Goal: Information Seeking & Learning: Learn about a topic

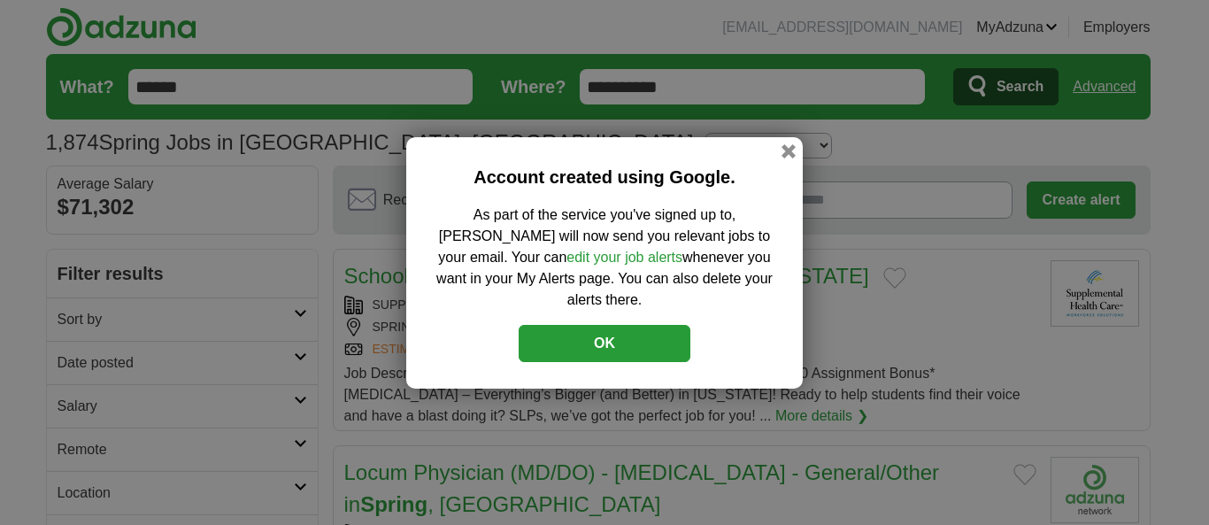
click at [603, 328] on button "OK" at bounding box center [605, 343] width 172 height 37
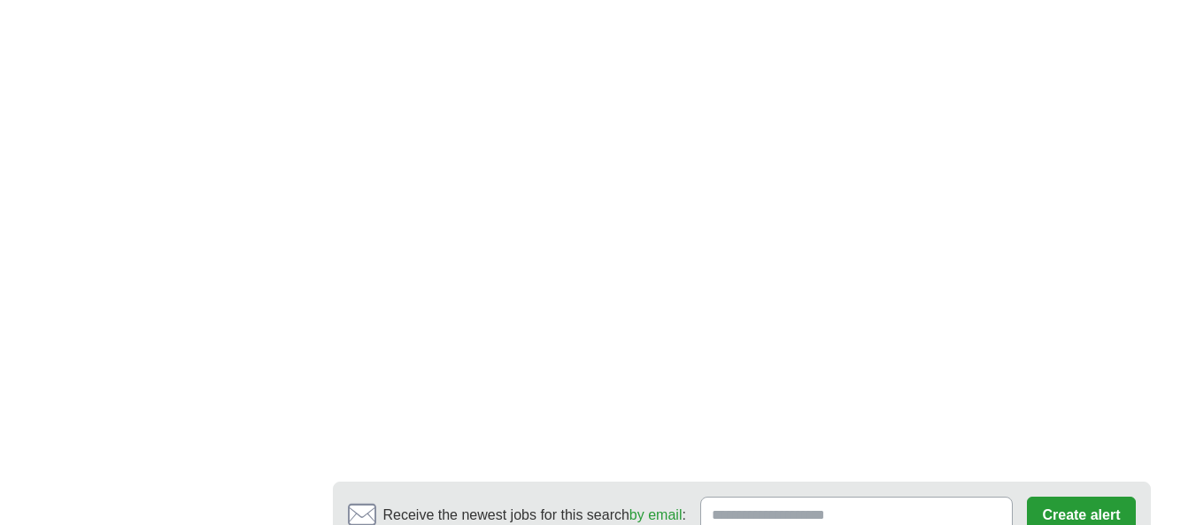
scroll to position [3279, 0]
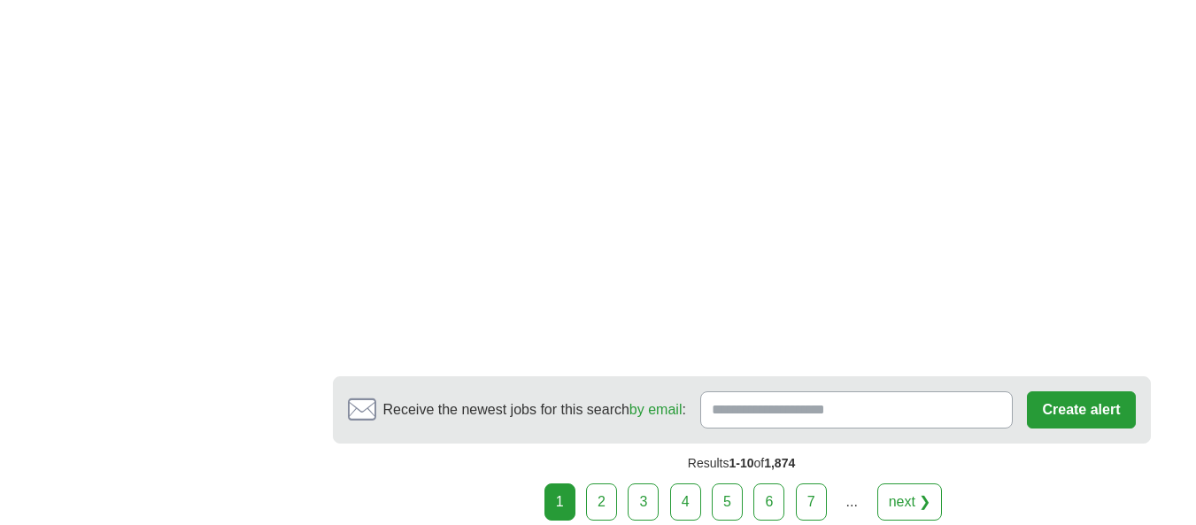
click at [599, 483] on link "2" at bounding box center [601, 501] width 31 height 37
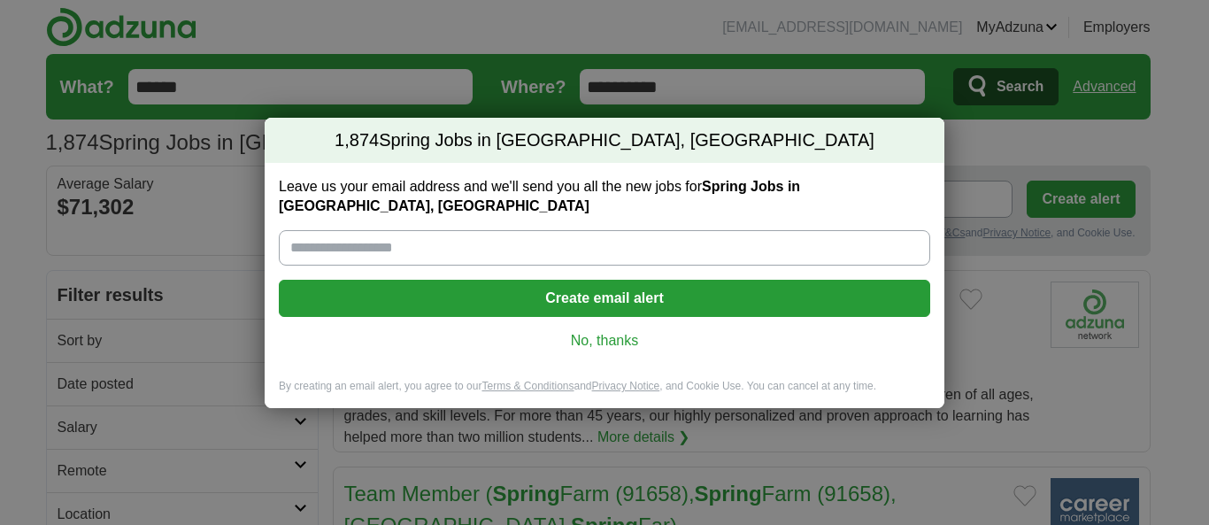
click at [594, 336] on link "No, thanks" at bounding box center [604, 340] width 623 height 19
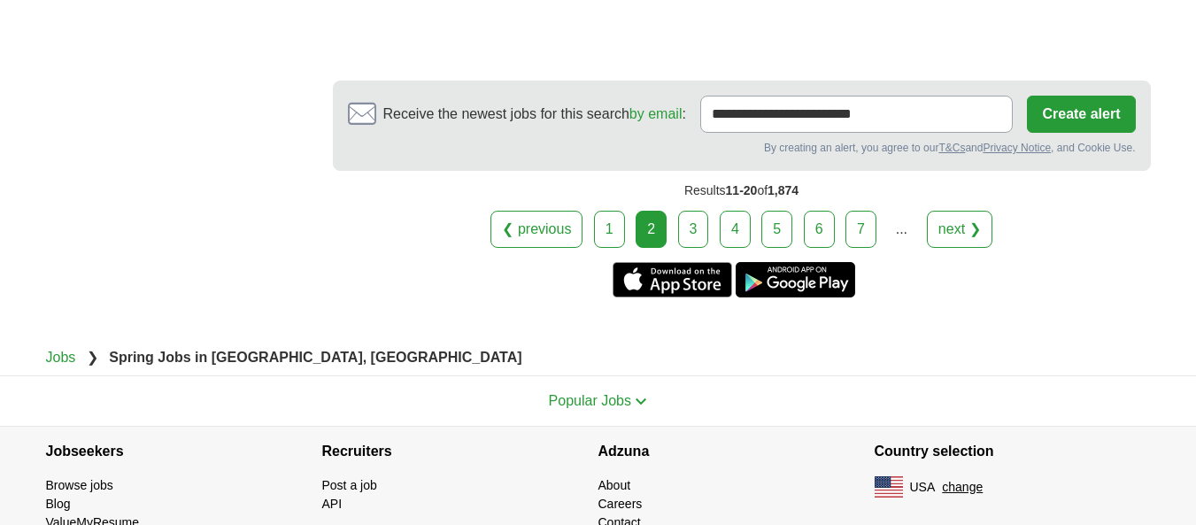
scroll to position [3443, 0]
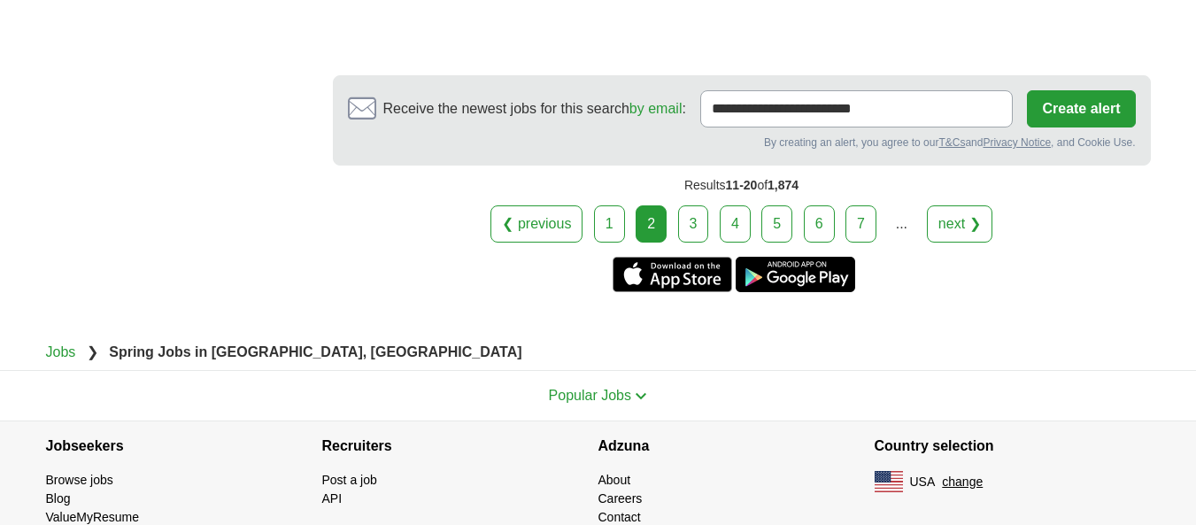
click at [692, 205] on link "3" at bounding box center [693, 223] width 31 height 37
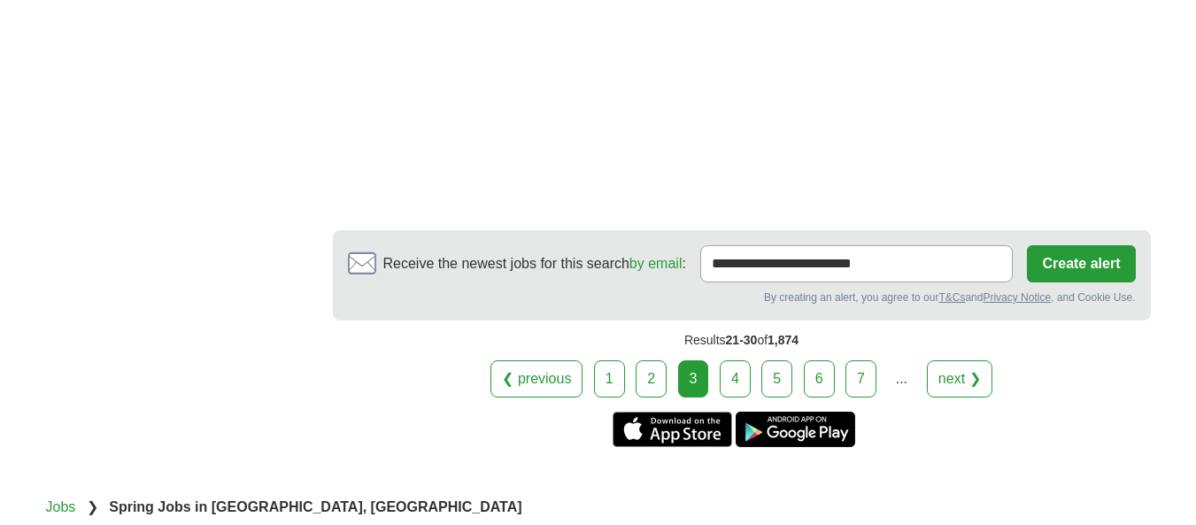
scroll to position [3379, 0]
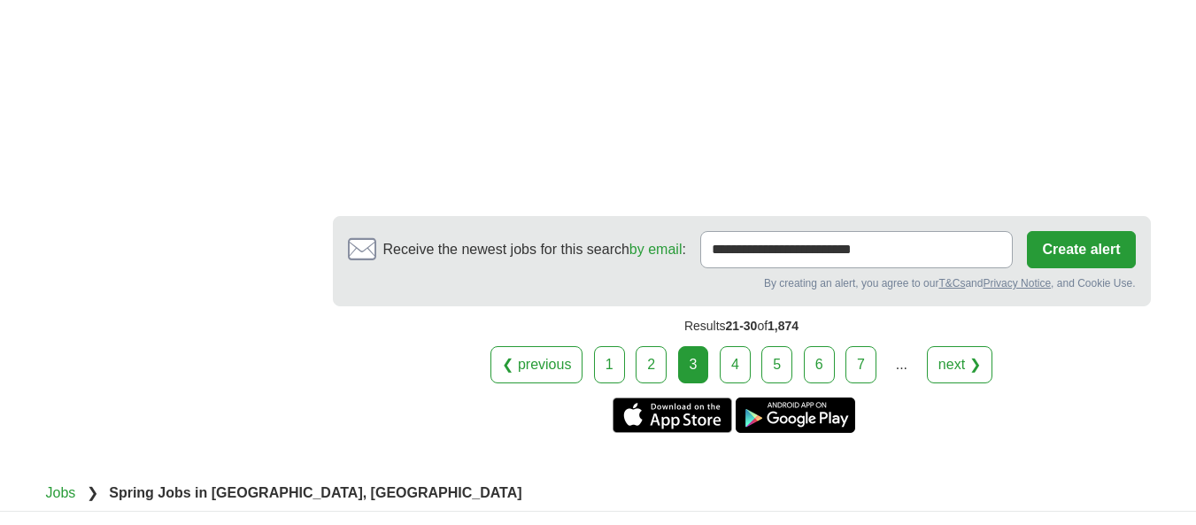
click at [731, 346] on link "4" at bounding box center [735, 364] width 31 height 37
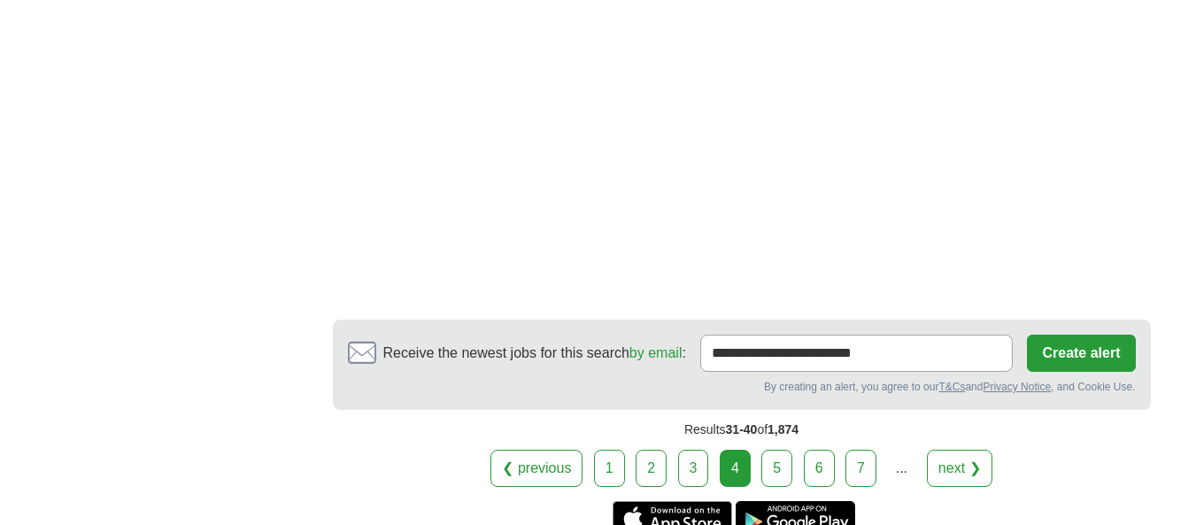
scroll to position [3171, 0]
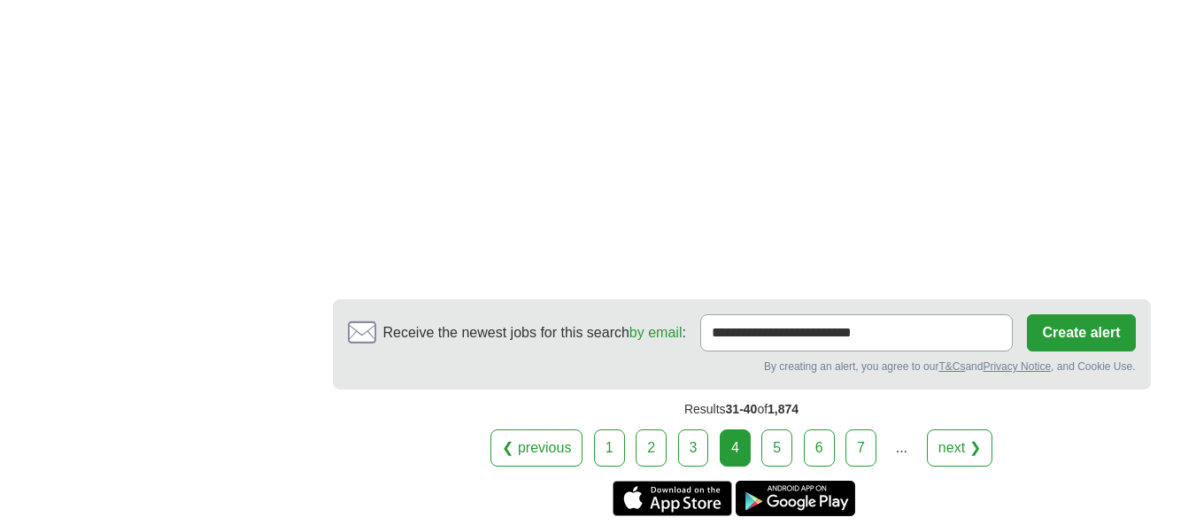
click at [775, 429] on link "5" at bounding box center [776, 447] width 31 height 37
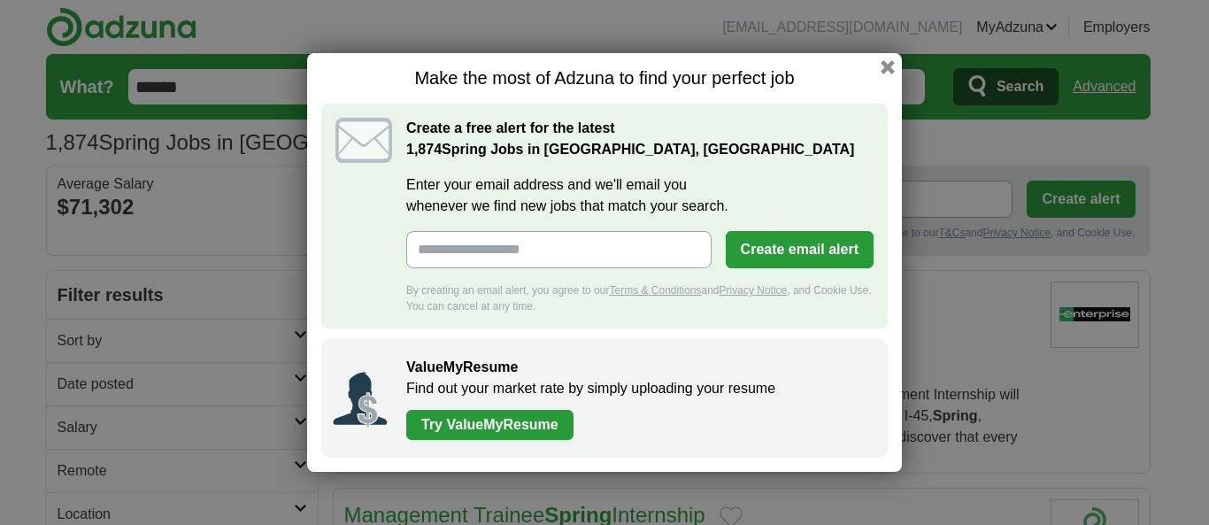
click at [884, 58] on div "Make the most of Adzuna to find your perfect job Create a free alert for the la…" at bounding box center [604, 262] width 595 height 419
click at [884, 68] on button "button" at bounding box center [887, 67] width 19 height 19
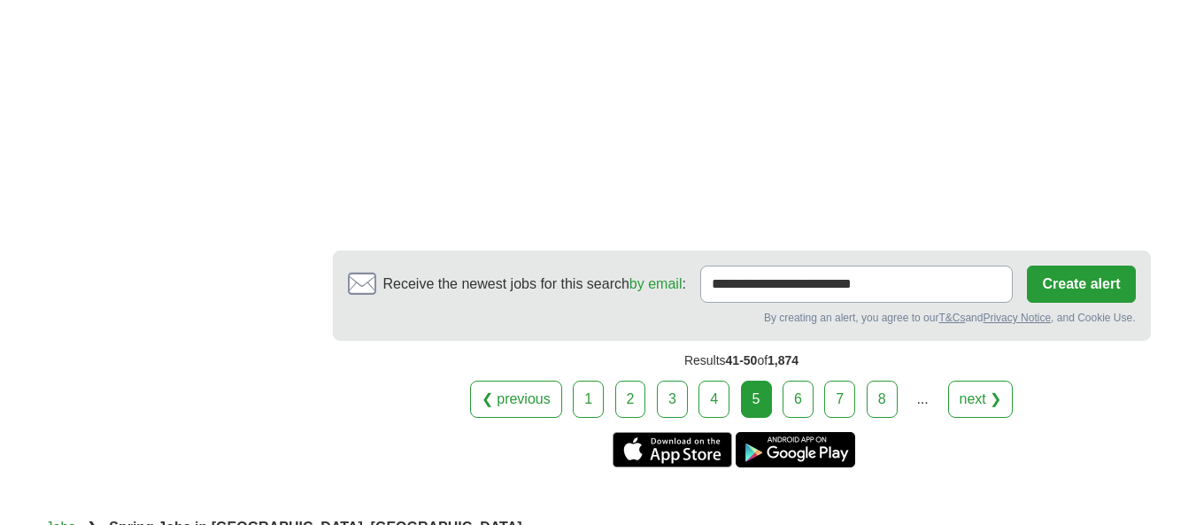
scroll to position [3449, 0]
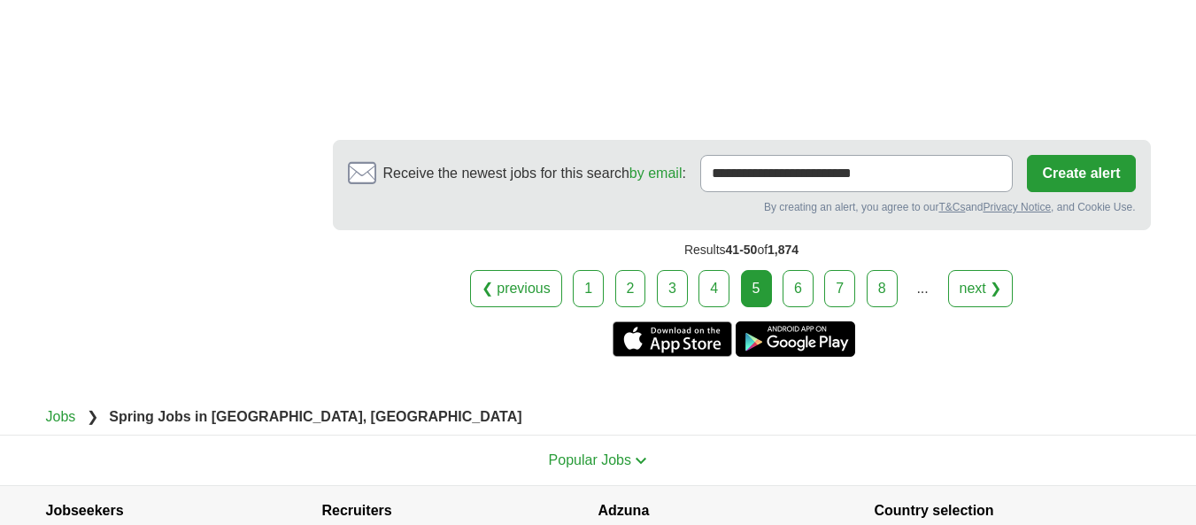
click at [802, 282] on link "6" at bounding box center [798, 288] width 31 height 37
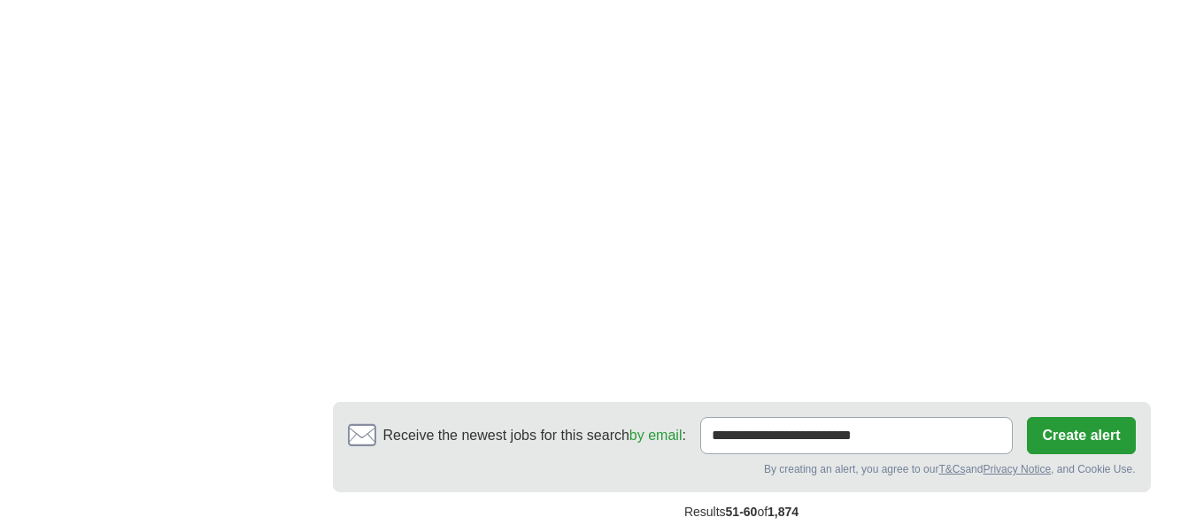
scroll to position [3084, 0]
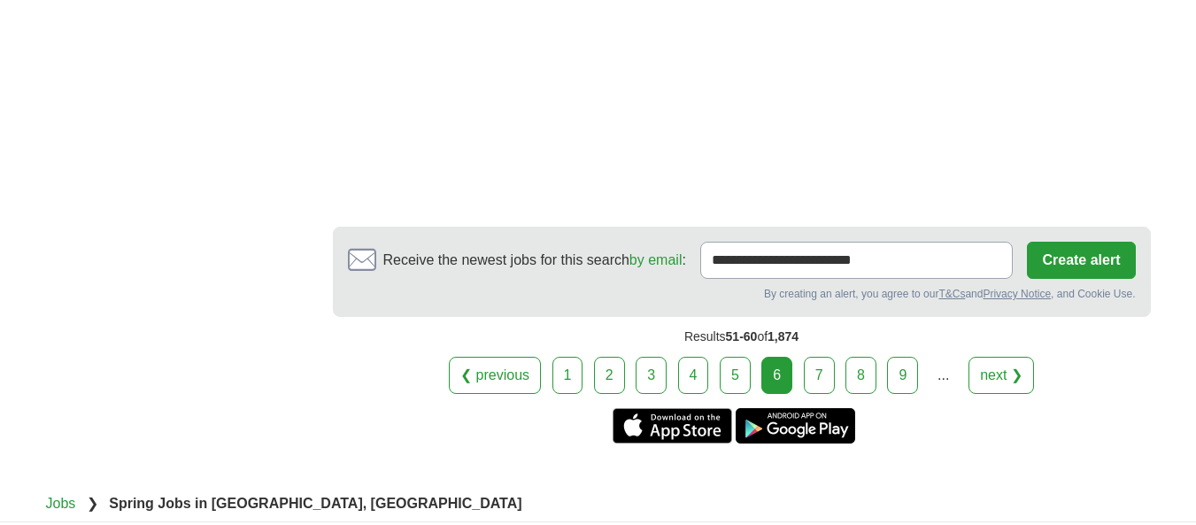
click at [819, 357] on link "7" at bounding box center [819, 375] width 31 height 37
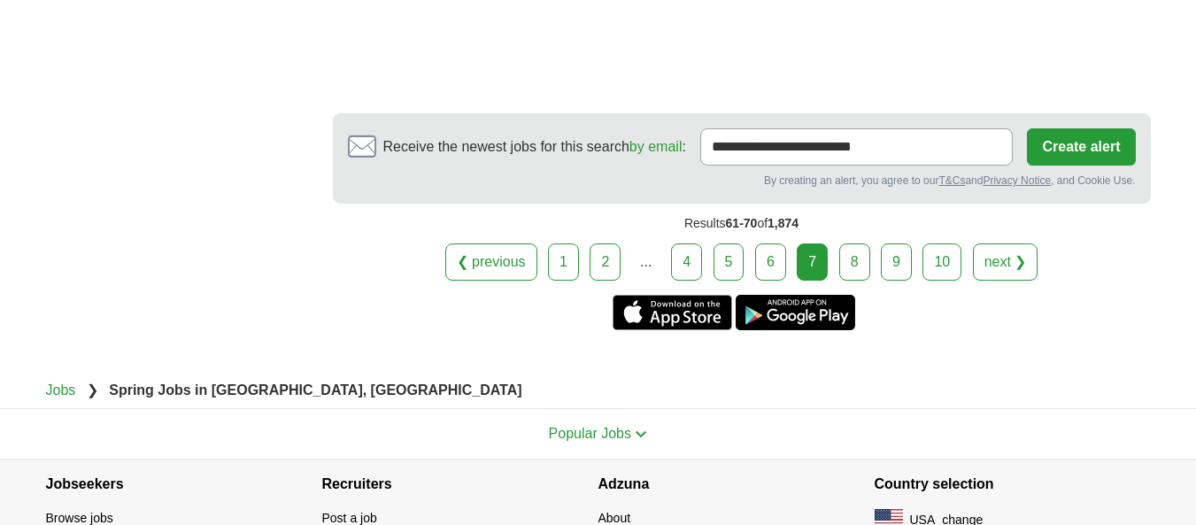
scroll to position [3106, 0]
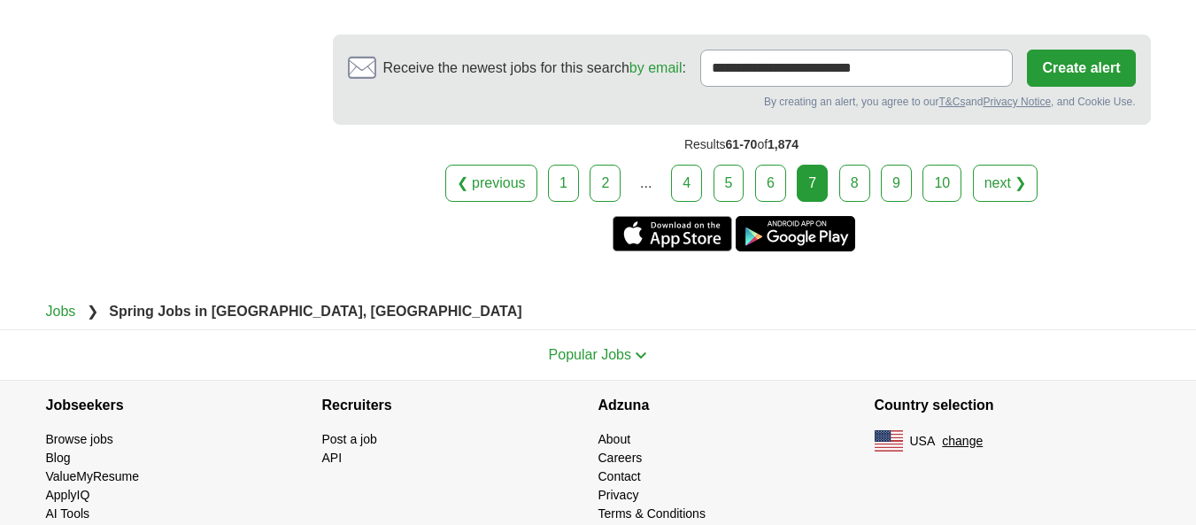
click at [857, 165] on link "8" at bounding box center [854, 183] width 31 height 37
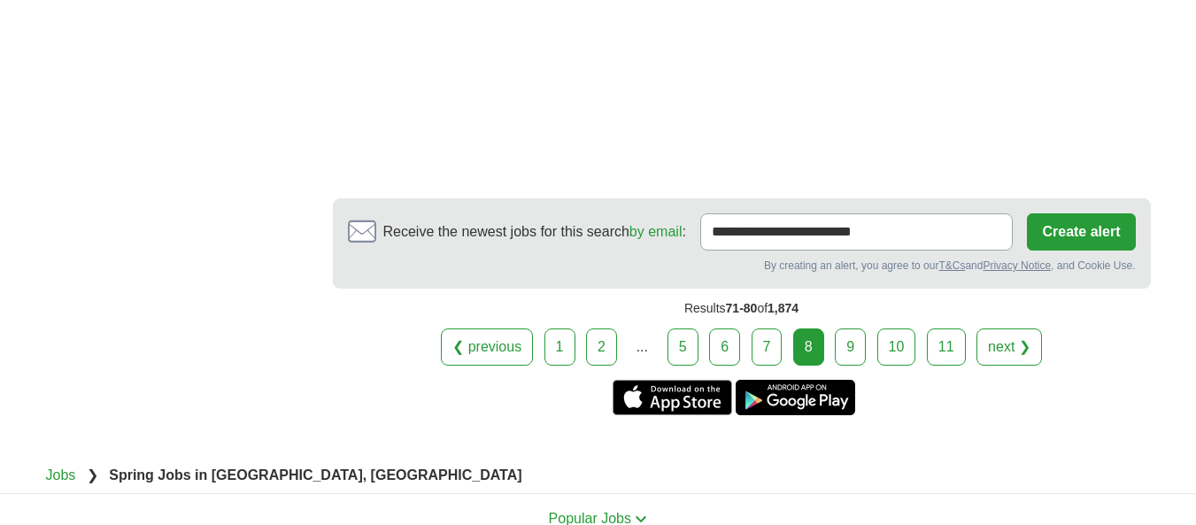
scroll to position [3221, 0]
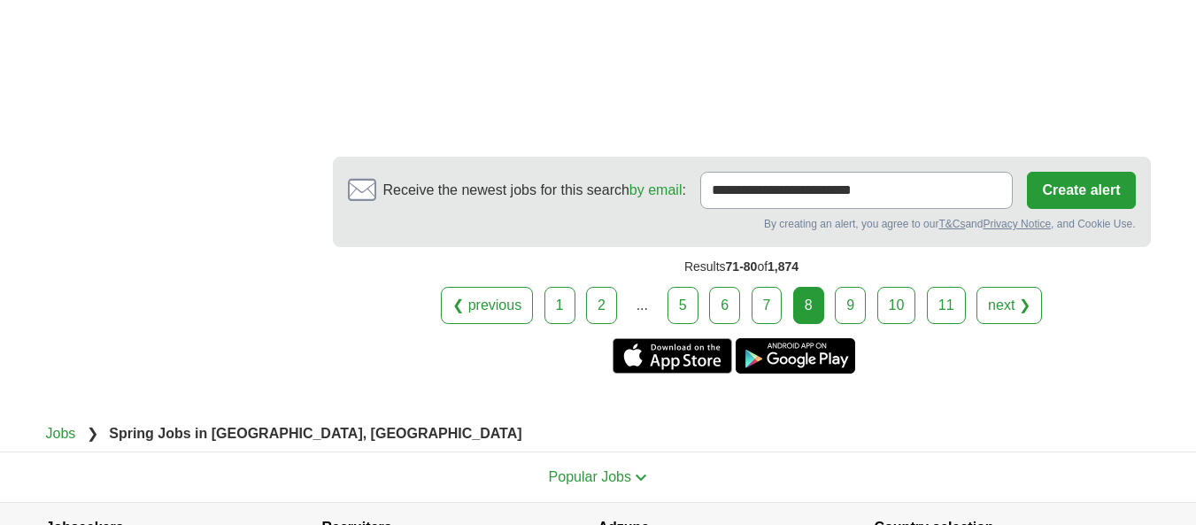
click at [847, 287] on link "9" at bounding box center [850, 305] width 31 height 37
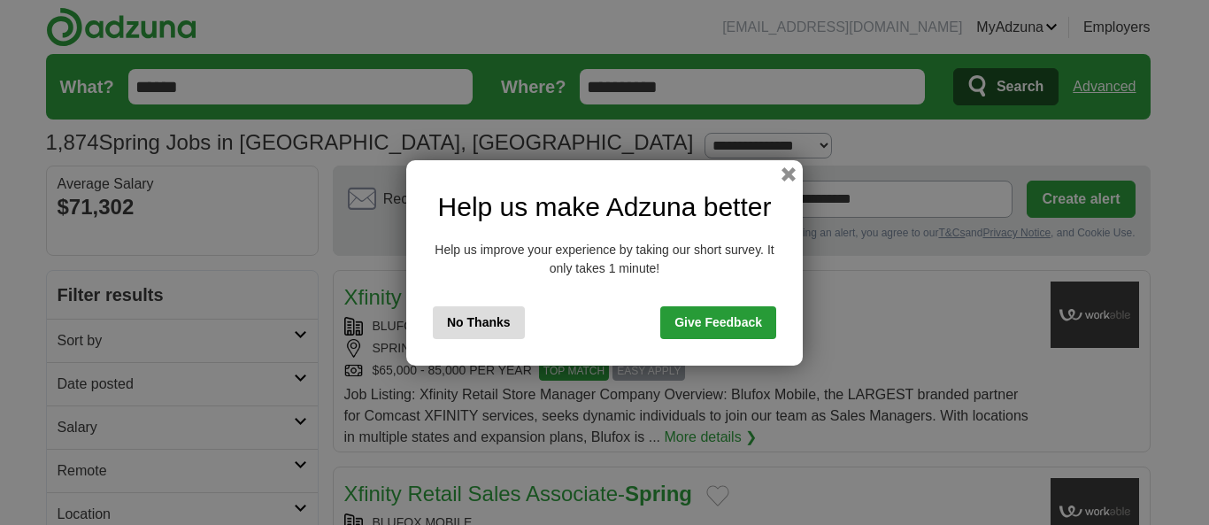
click at [486, 322] on button "No Thanks" at bounding box center [479, 322] width 92 height 33
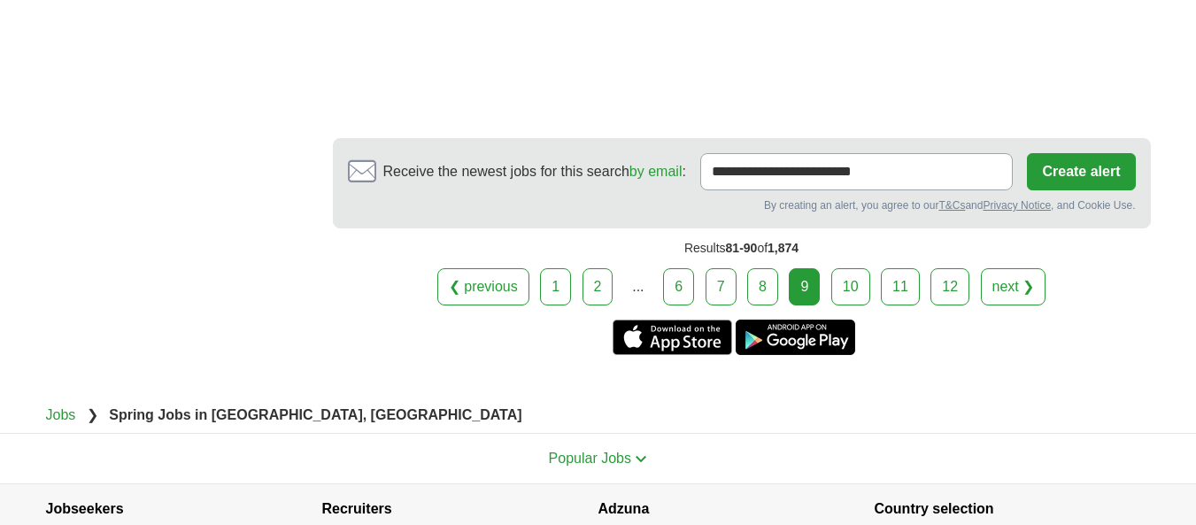
scroll to position [3128, 0]
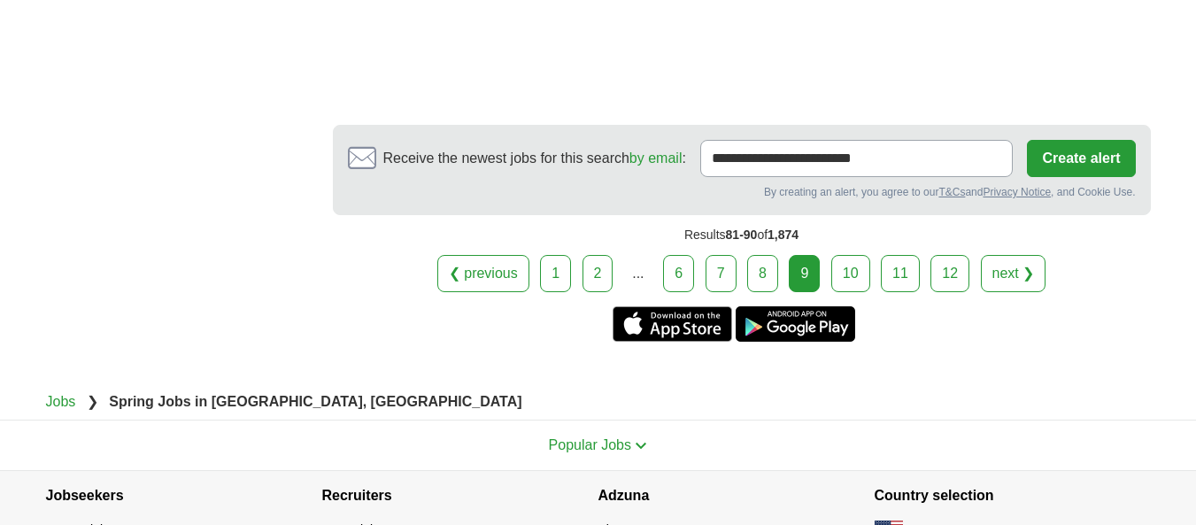
click at [849, 255] on link "10" at bounding box center [850, 273] width 39 height 37
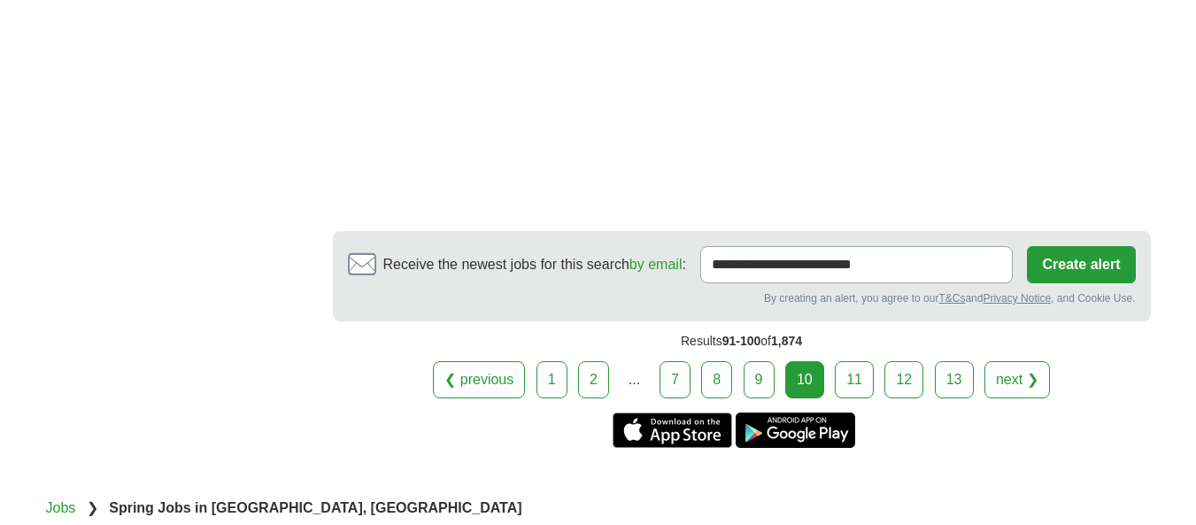
scroll to position [3105, 0]
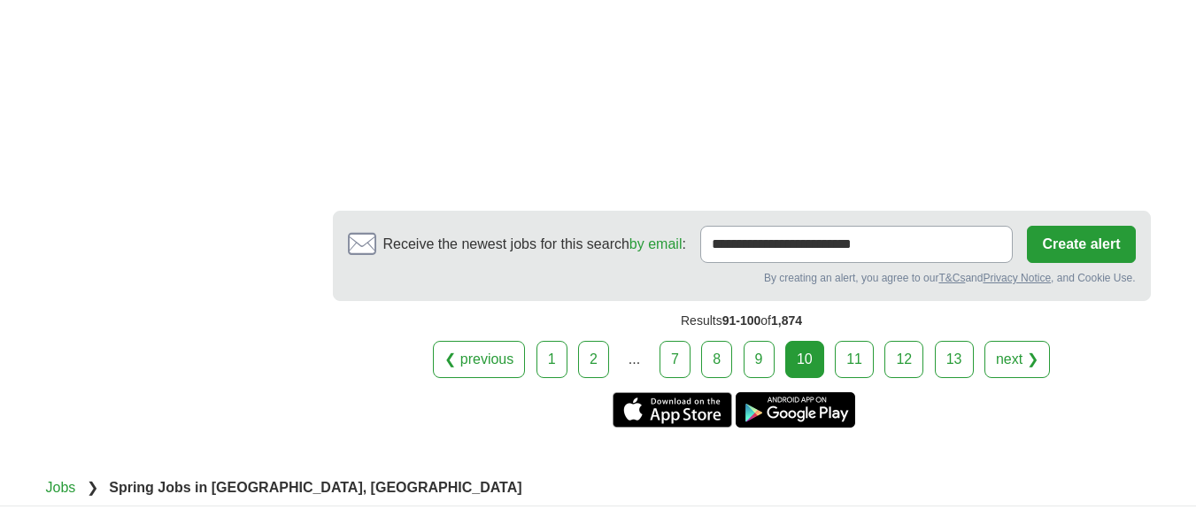
click at [853, 341] on link "11" at bounding box center [854, 359] width 39 height 37
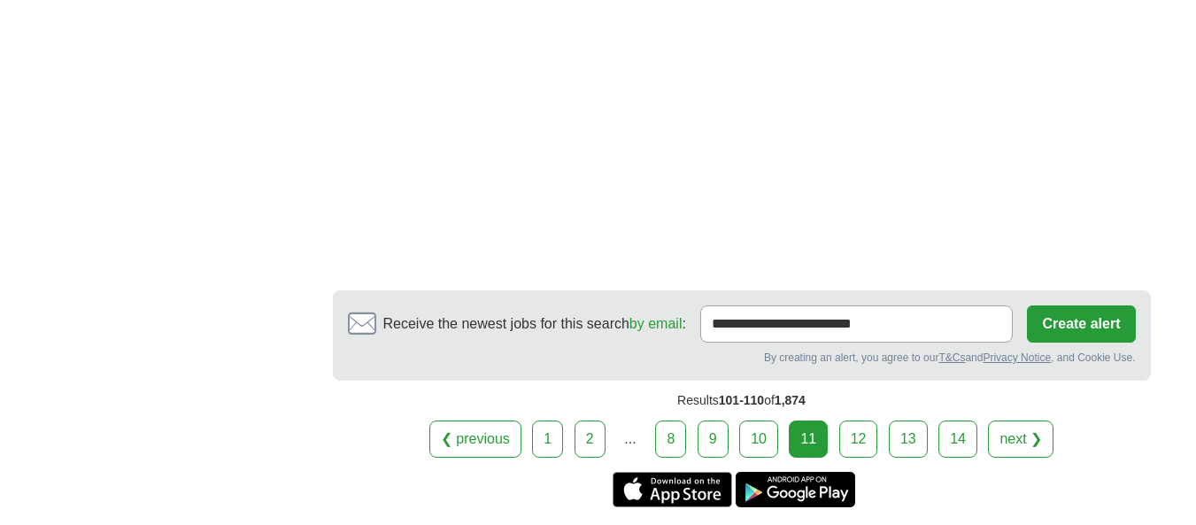
scroll to position [3278, 0]
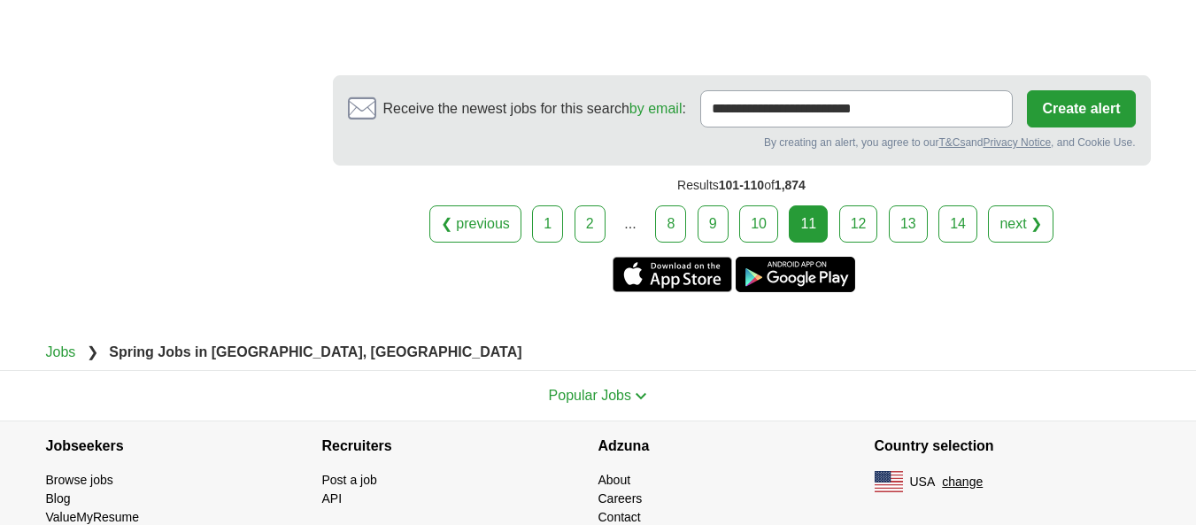
click at [860, 205] on link "12" at bounding box center [858, 223] width 39 height 37
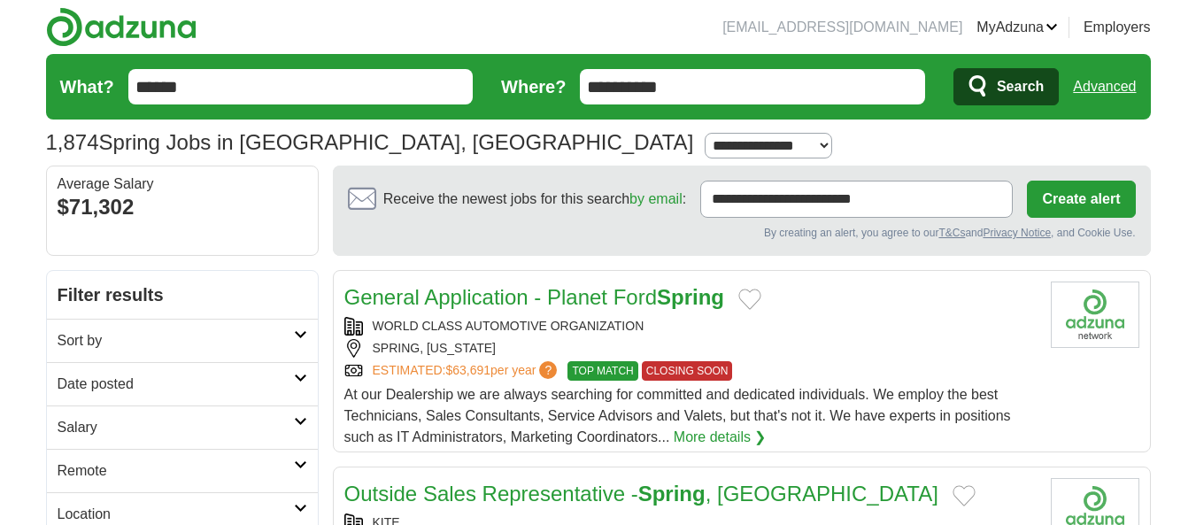
click at [0, 0] on link "Resumes" at bounding box center [0, 0] width 0 height 0
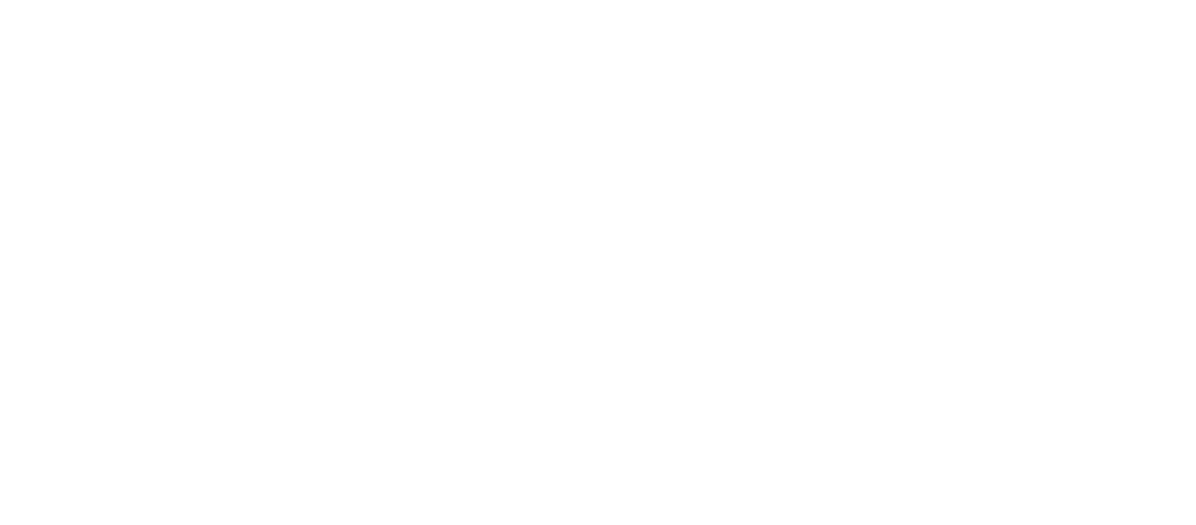
scroll to position [3142, 0]
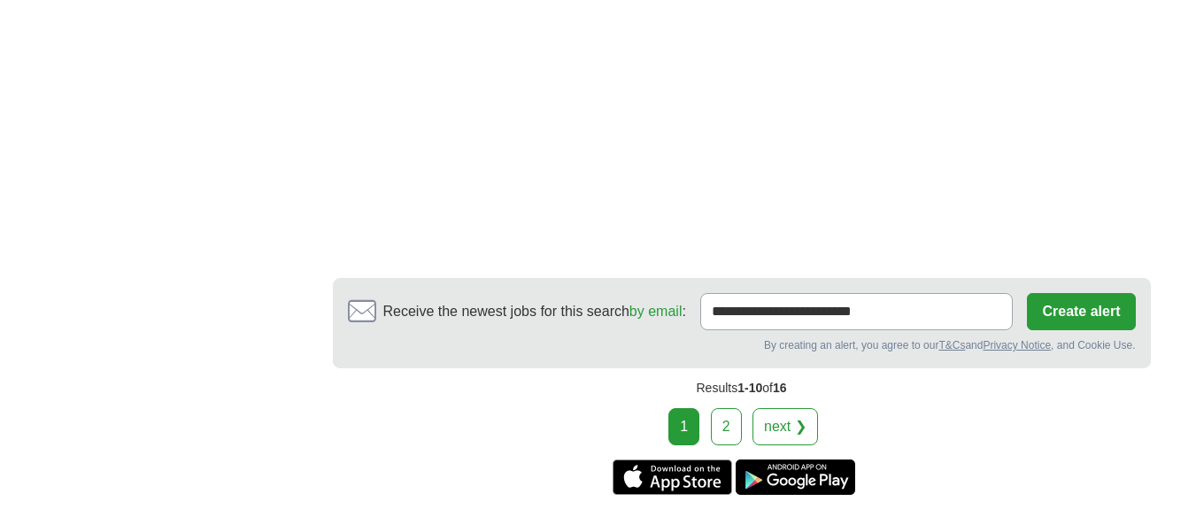
click at [718, 408] on link "2" at bounding box center [726, 426] width 31 height 37
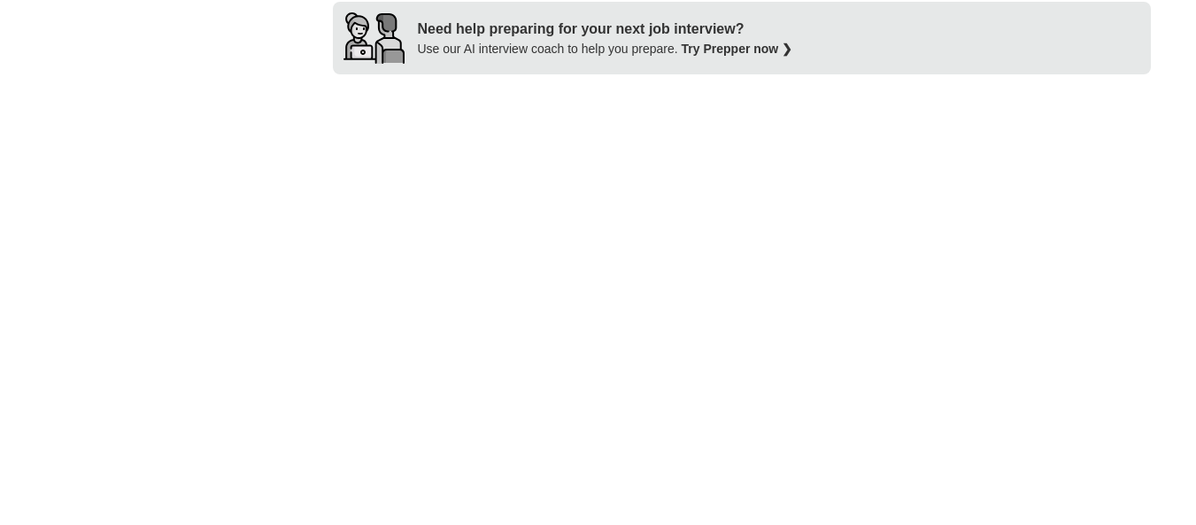
scroll to position [728, 0]
